Goal: Information Seeking & Learning: Learn about a topic

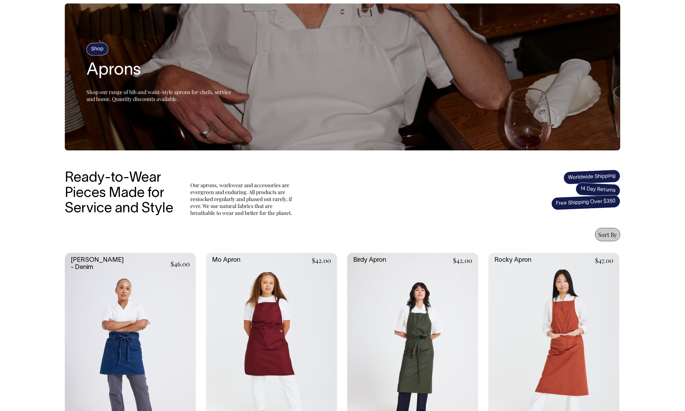
click at [524, 306] on link at bounding box center [553, 351] width 131 height 197
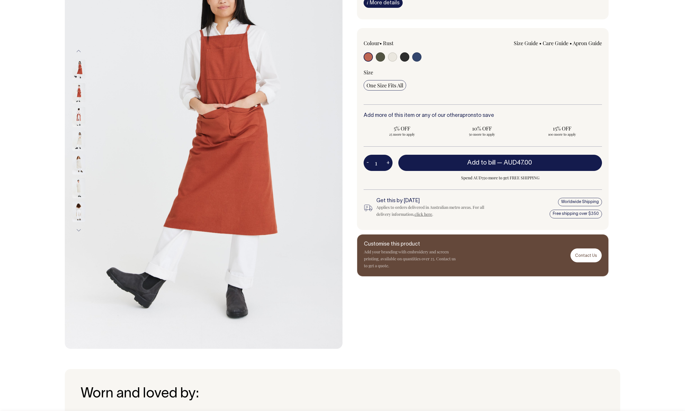
scroll to position [106, 0]
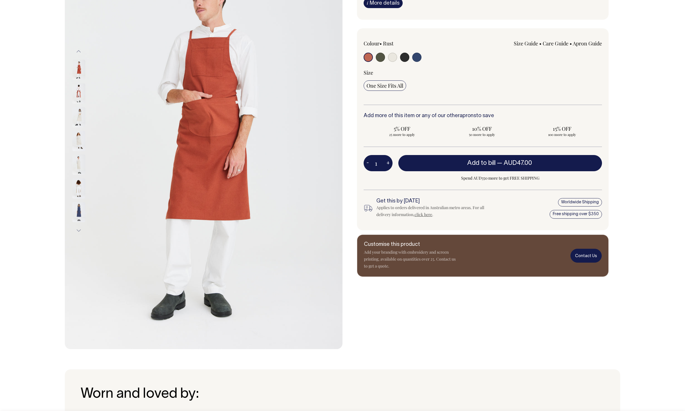
click at [588, 262] on link "Contact Us" at bounding box center [585, 256] width 31 height 14
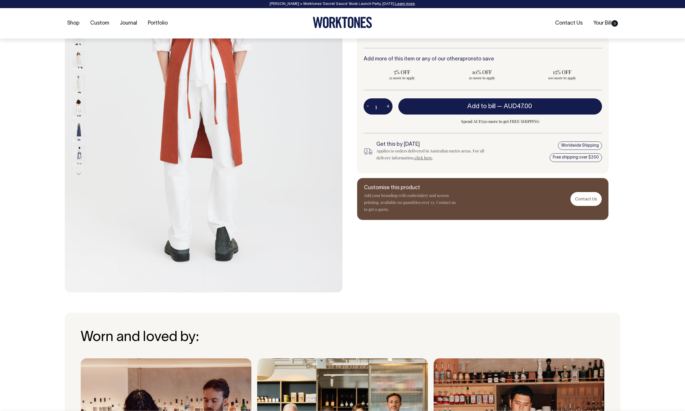
scroll to position [163, 0]
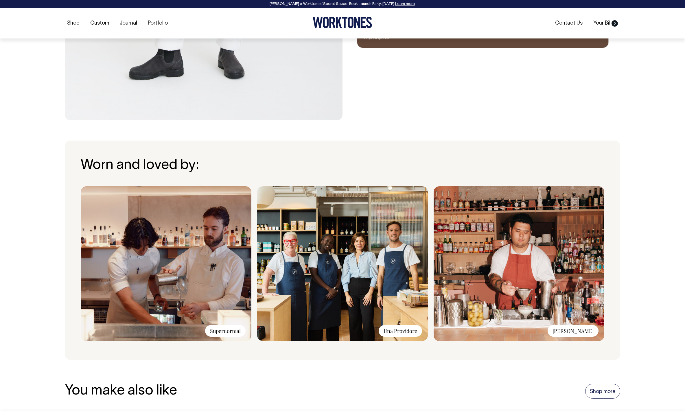
click at [374, 266] on img at bounding box center [342, 263] width 171 height 155
click at [397, 332] on div "Una Providore" at bounding box center [400, 331] width 43 height 12
click at [355, 244] on img at bounding box center [342, 263] width 171 height 155
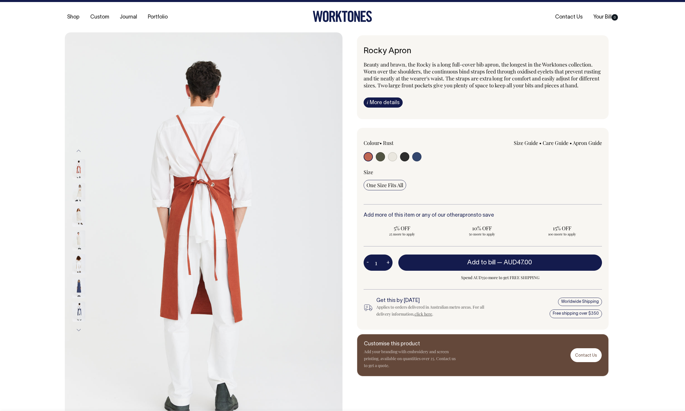
scroll to position [6, 0]
drag, startPoint x: 429, startPoint y: 360, endPoint x: 408, endPoint y: 360, distance: 21.1
click at [408, 360] on p "Add your branding with embroidery and screen printing, available on quantities …" at bounding box center [410, 358] width 93 height 21
copy p "embroidery"
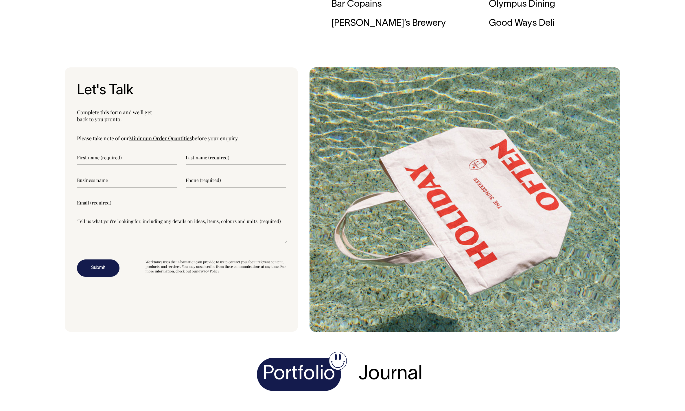
scroll to position [1968, 0]
